Goal: Find specific page/section: Find specific page/section

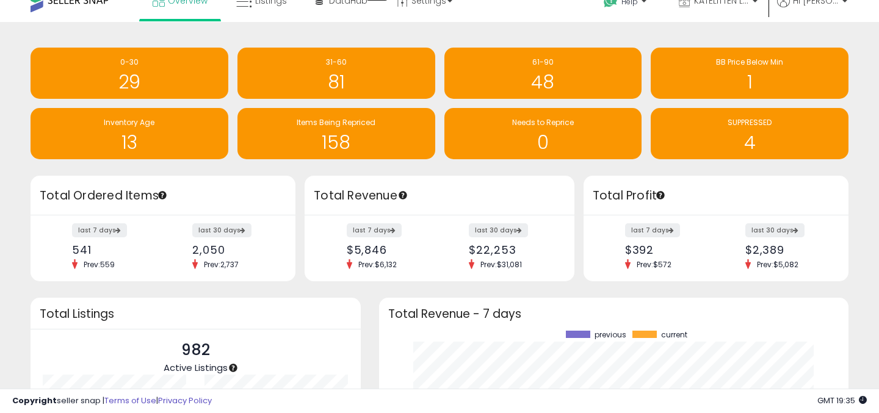
scroll to position [7, 0]
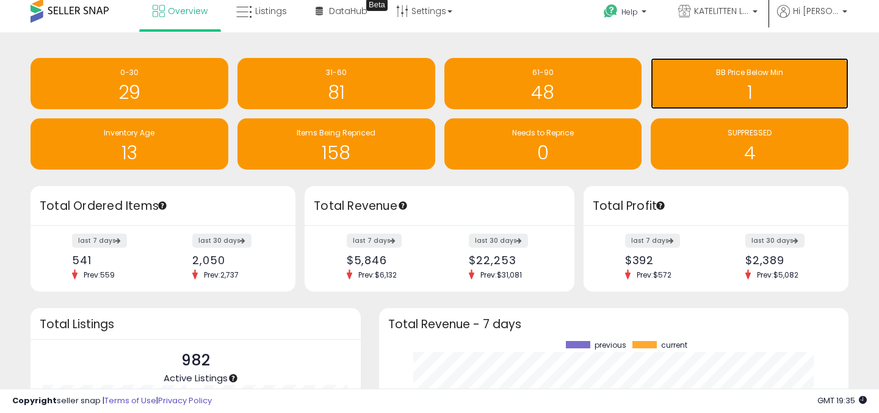
click at [741, 85] on h1 "1" at bounding box center [750, 92] width 186 height 20
